Goal: Book appointment/travel/reservation

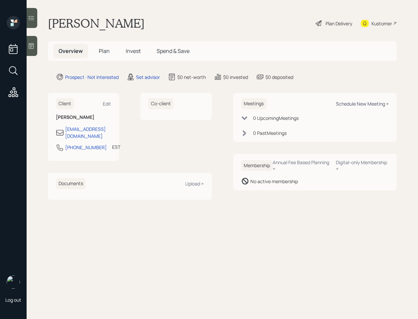
click at [351, 105] on div "Schedule New Meeting +" at bounding box center [362, 103] width 53 height 6
select select "round-[PERSON_NAME]"
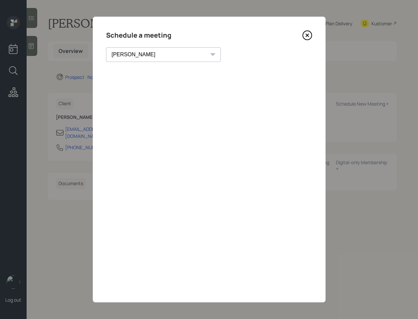
click at [306, 37] on icon at bounding box center [307, 35] width 10 height 10
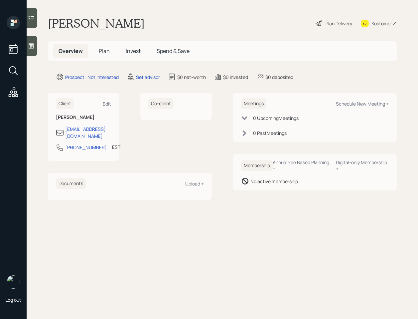
click at [36, 46] on div at bounding box center [32, 46] width 11 height 20
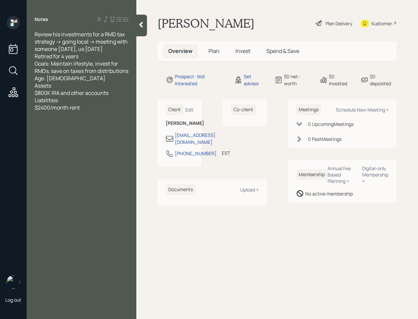
click at [142, 27] on icon at bounding box center [141, 24] width 7 height 7
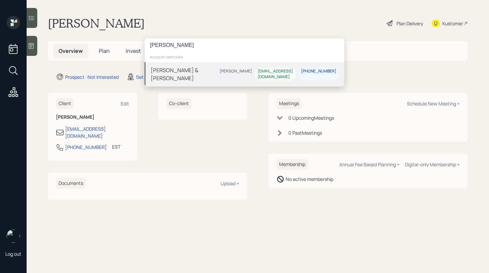
type input "[PERSON_NAME]"
click at [201, 71] on div "[PERSON_NAME] & [PERSON_NAME]" at bounding box center [184, 74] width 66 height 16
